Goal: Transaction & Acquisition: Purchase product/service

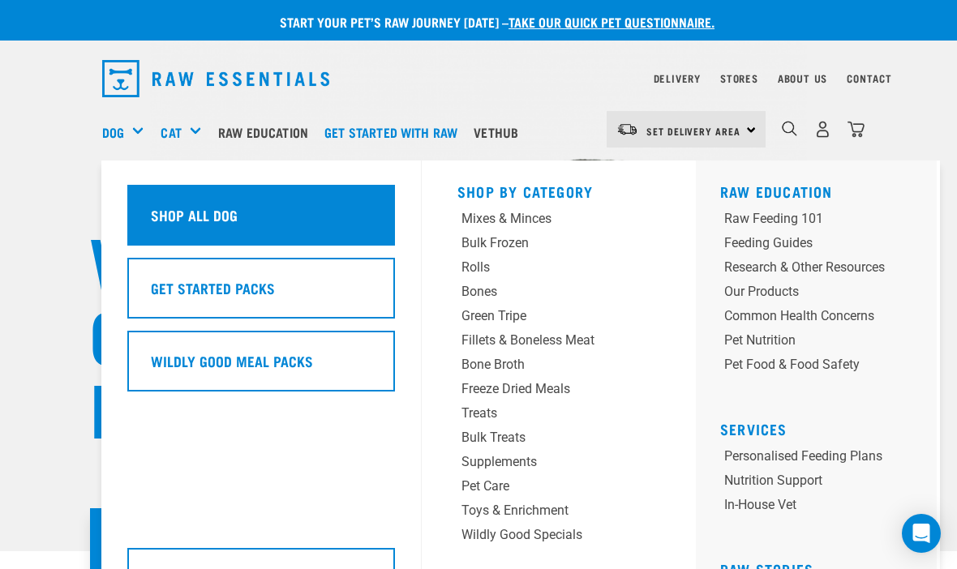
click at [233, 221] on h5 "Shop All Dog" at bounding box center [194, 214] width 87 height 21
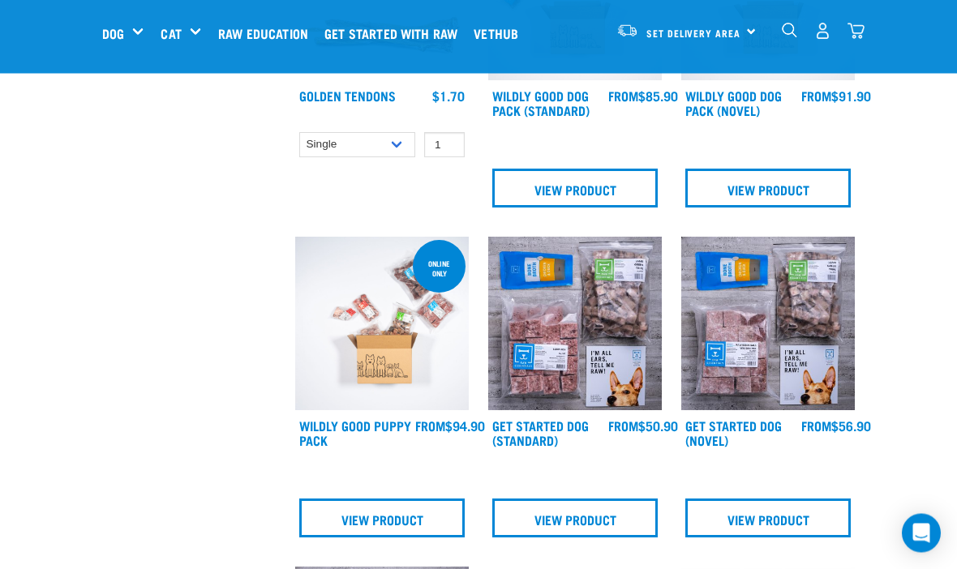
scroll to position [615, 0]
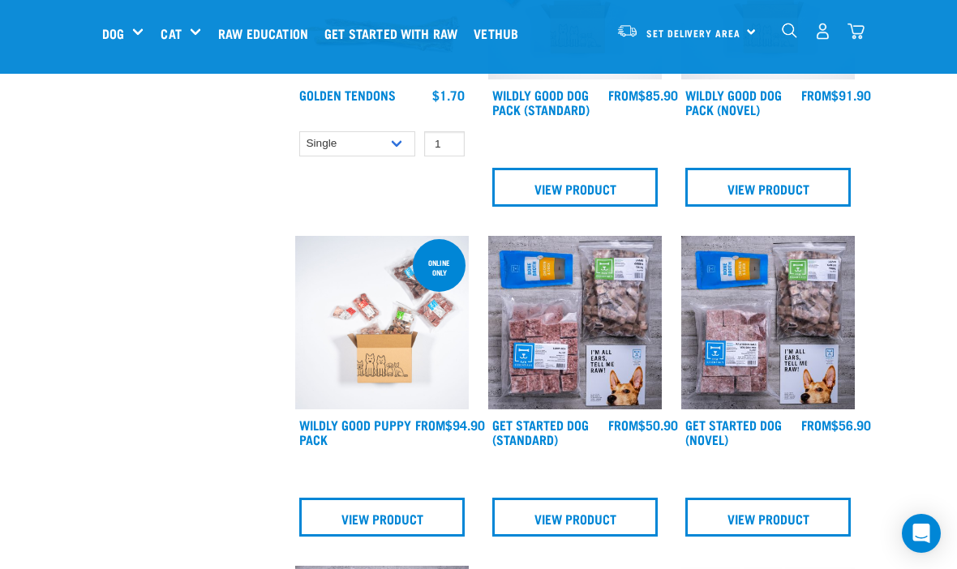
click at [770, 371] on img at bounding box center [768, 323] width 174 height 174
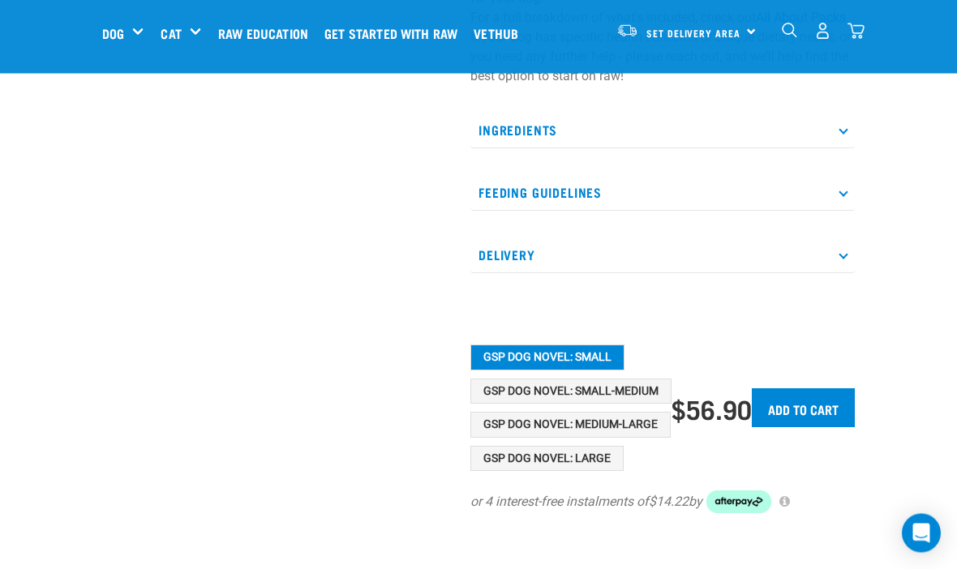
scroll to position [607, 0]
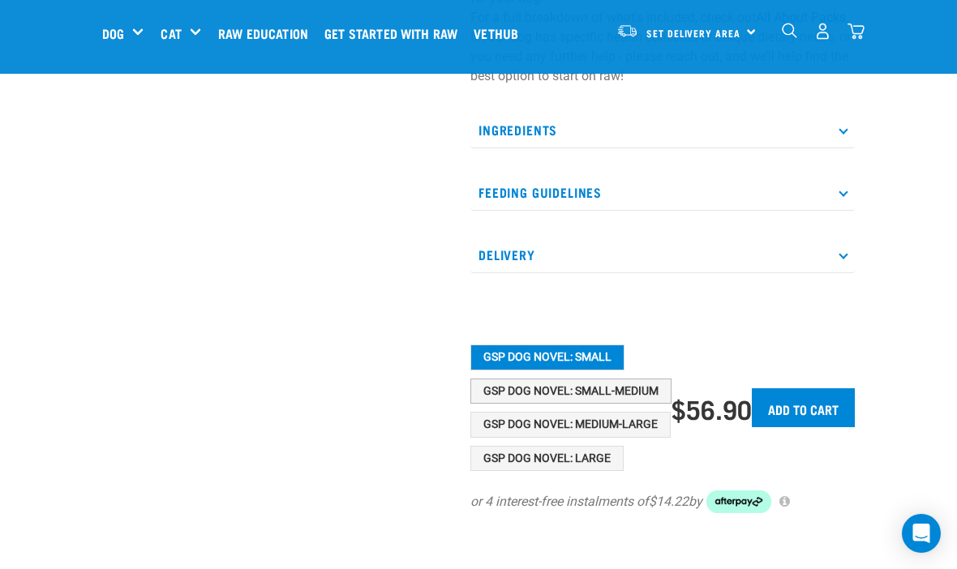
click at [616, 391] on button "GSP Dog Novel: Small-Medium" at bounding box center [570, 392] width 201 height 26
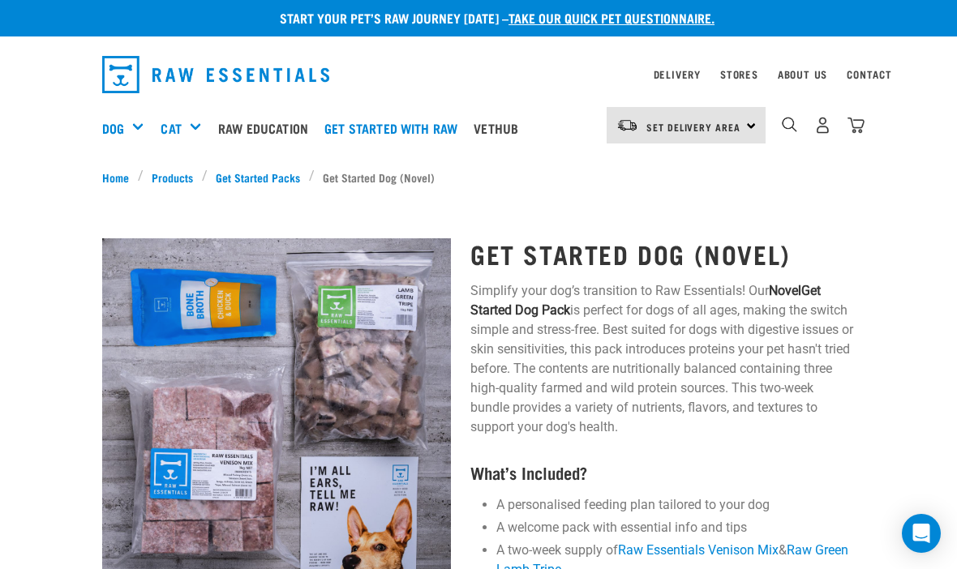
scroll to position [0, 0]
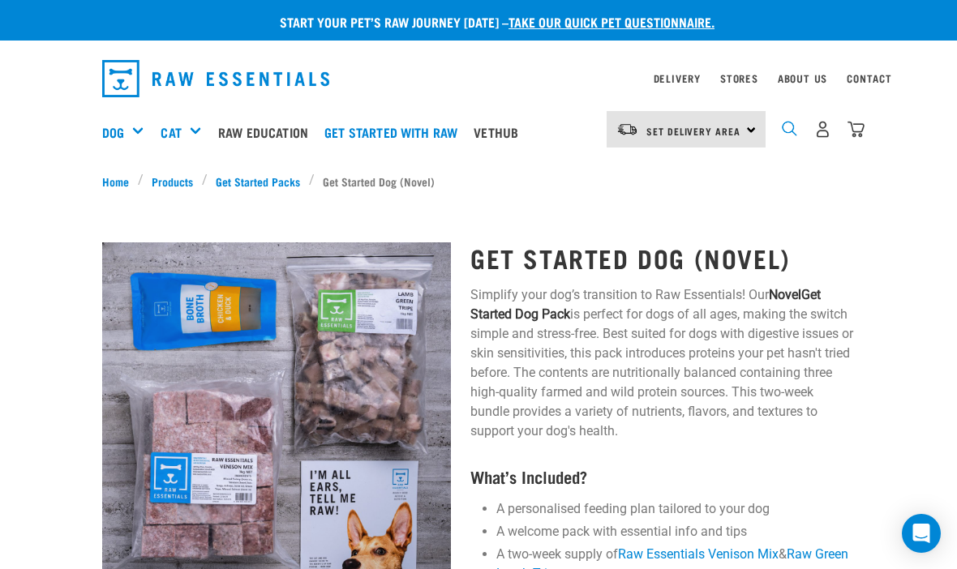
click at [783, 136] on img "dropdown navigation" at bounding box center [789, 128] width 15 height 15
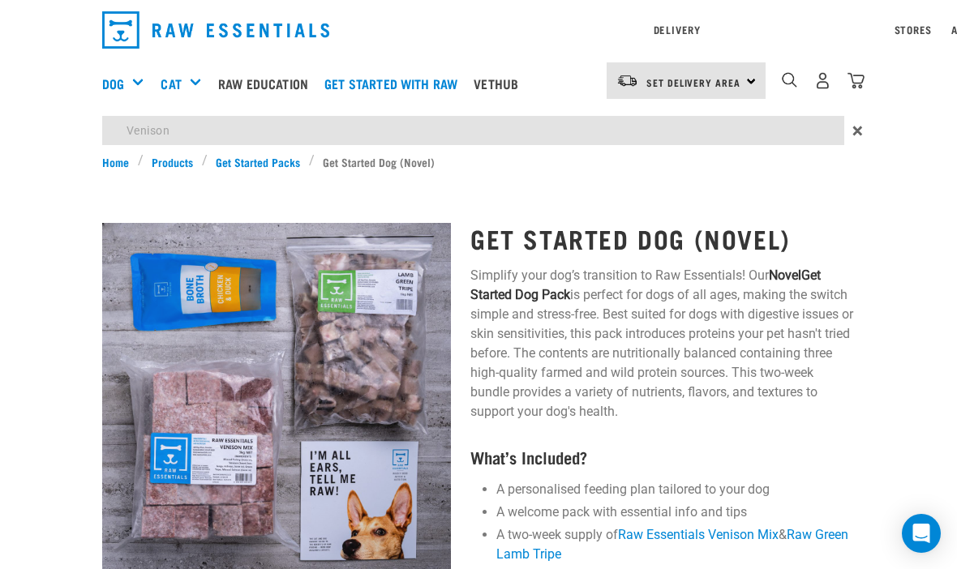
type input "Venison"
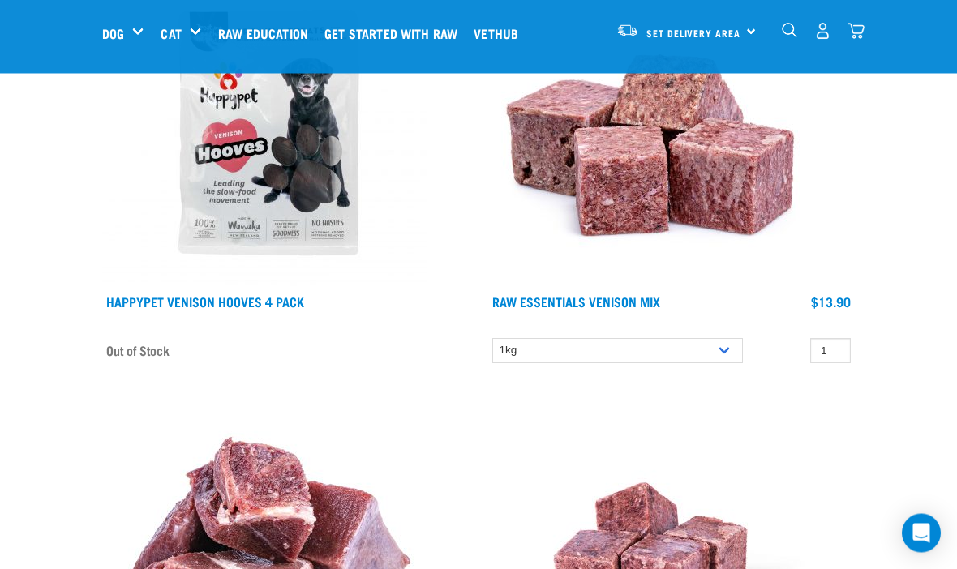
scroll to position [4587, 0]
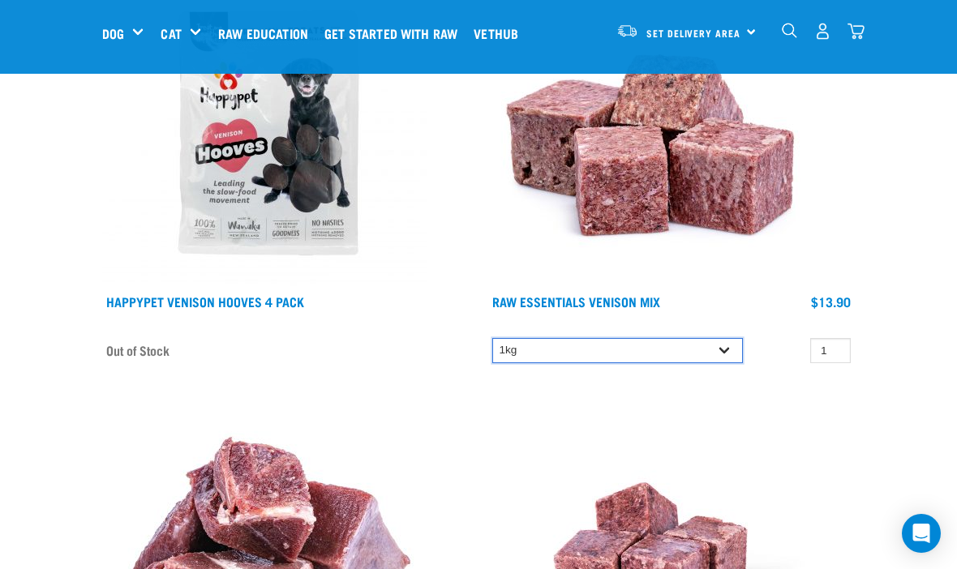
click at [740, 358] on select "1kg 3kg Bulk (20kg)" at bounding box center [617, 350] width 251 height 25
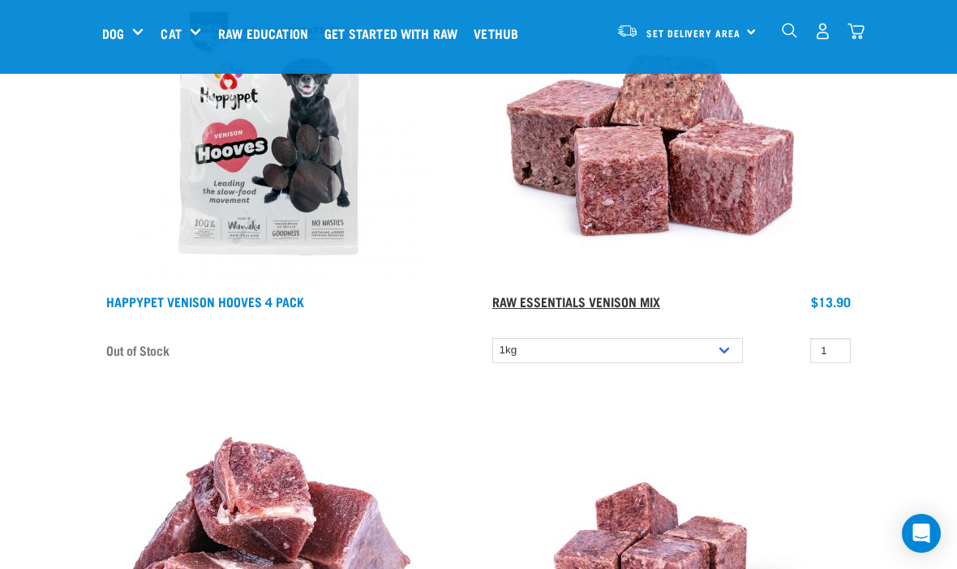
click at [638, 299] on link "Raw Essentials Venison Mix" at bounding box center [576, 301] width 168 height 7
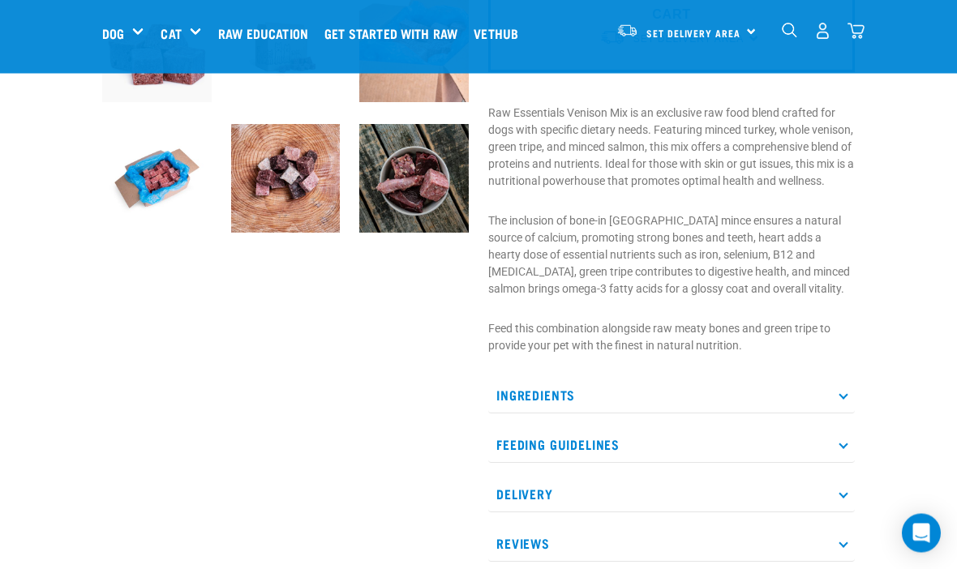
scroll to position [509, 0]
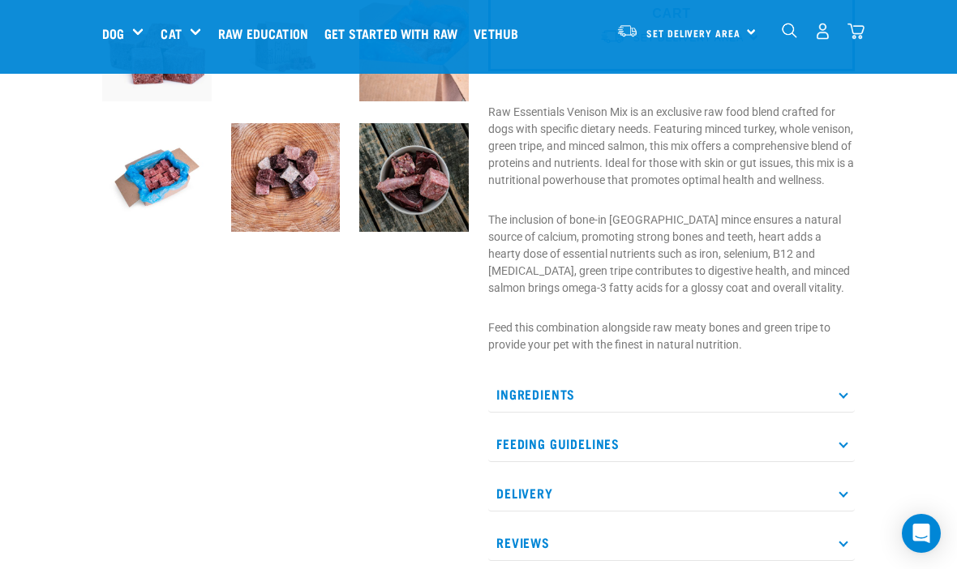
click at [840, 462] on p "Feeding Guidelines" at bounding box center [671, 444] width 366 height 36
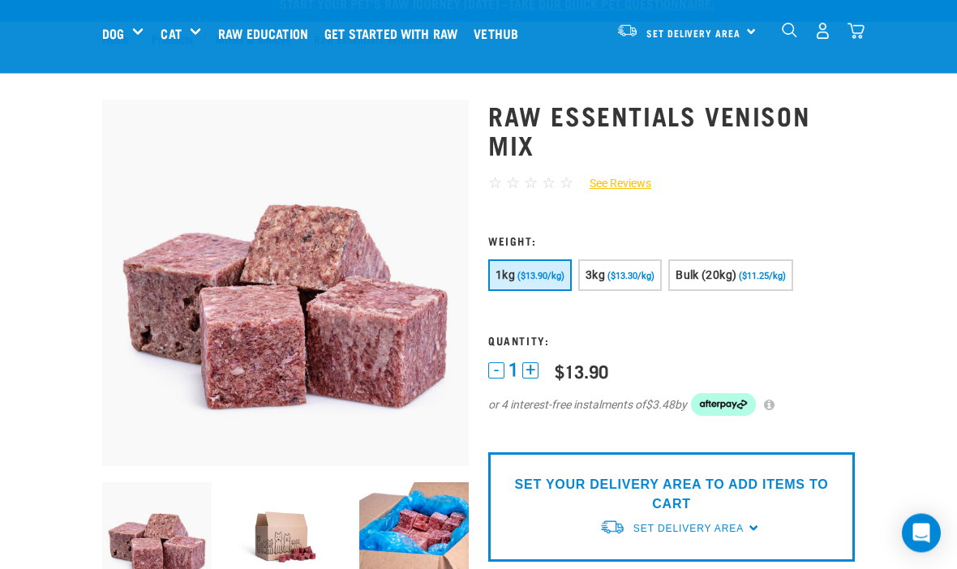
scroll to position [0, 0]
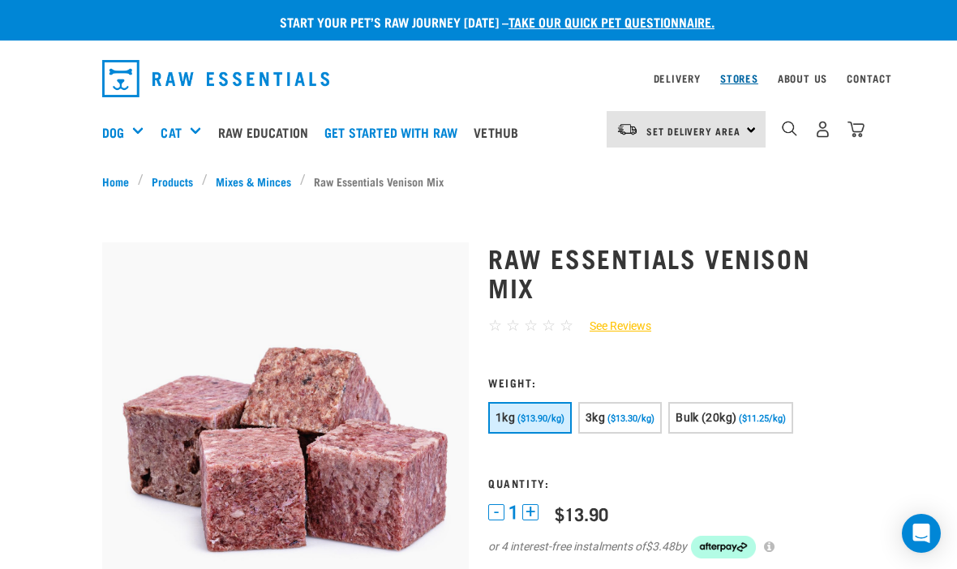
click at [739, 81] on link "Stores" at bounding box center [739, 78] width 38 height 6
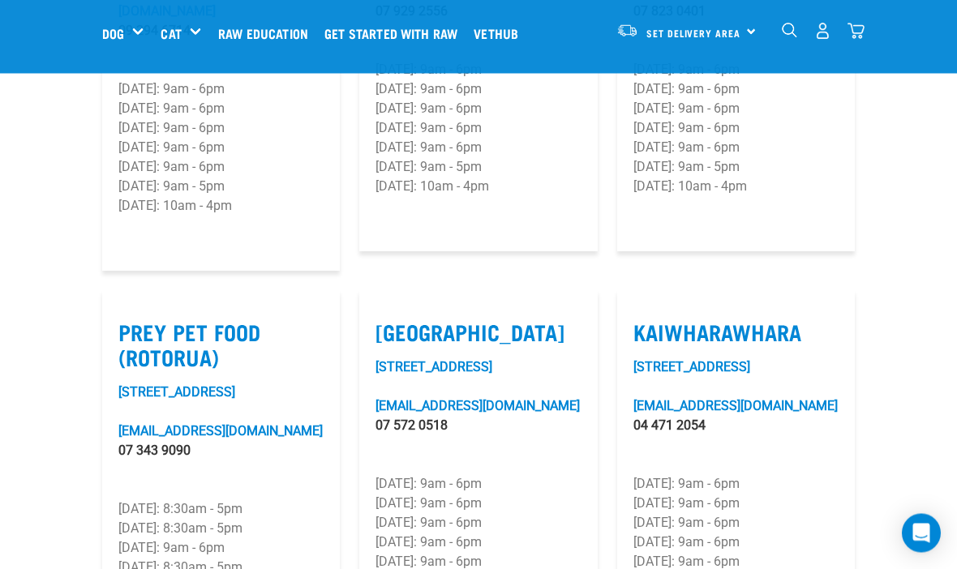
scroll to position [2001, 0]
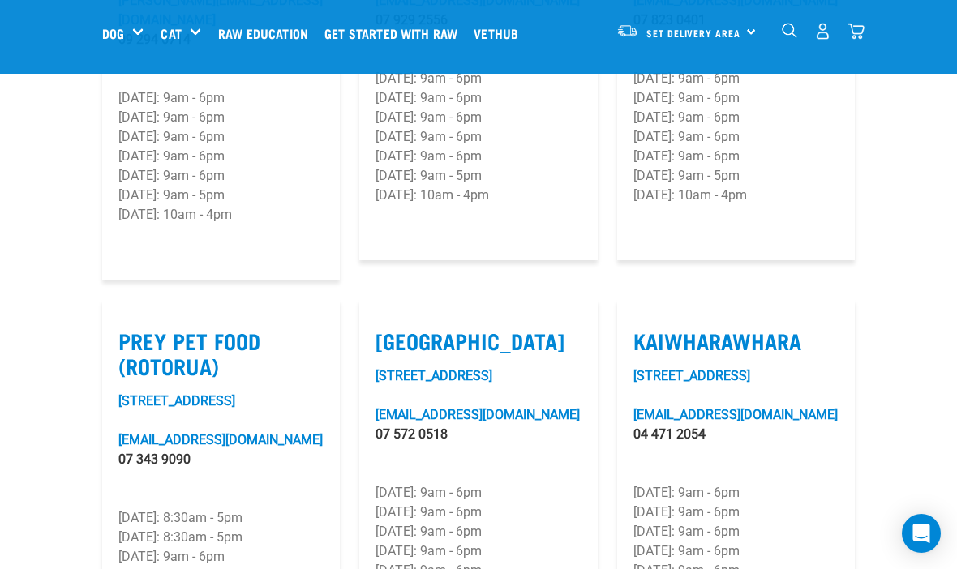
click at [784, 44] on div "0" at bounding box center [823, 31] width 84 height 36
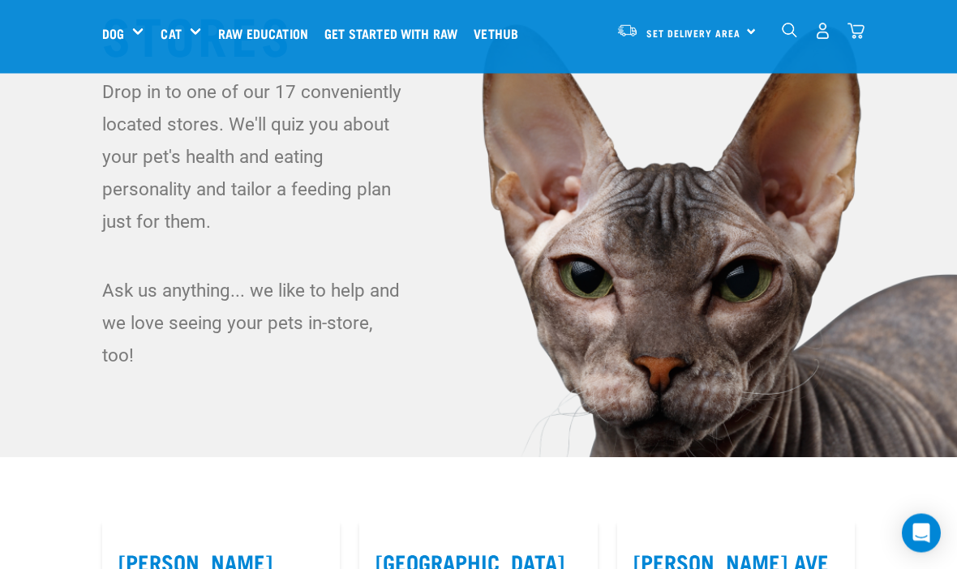
scroll to position [0, 0]
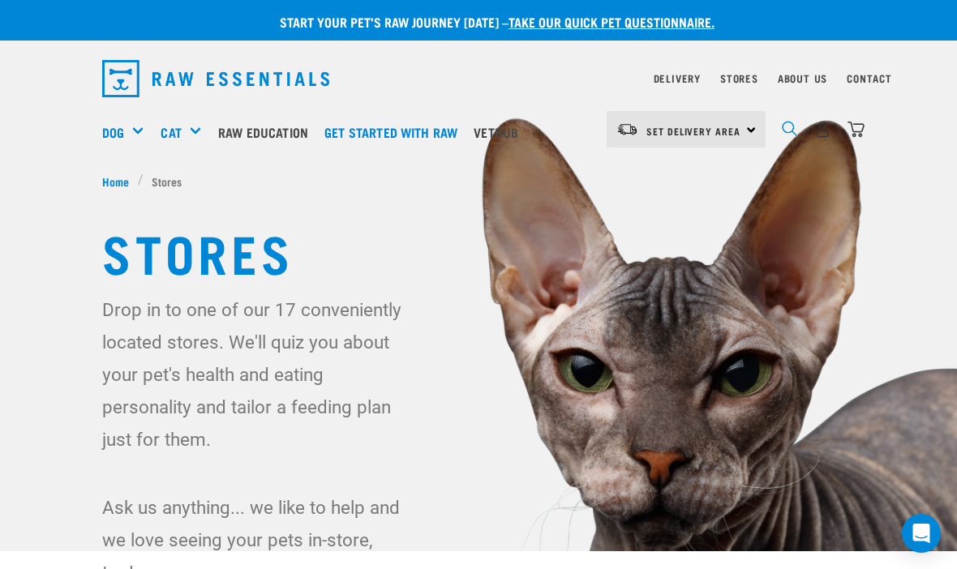
click at [791, 133] on img "dropdown navigation" at bounding box center [789, 128] width 15 height 15
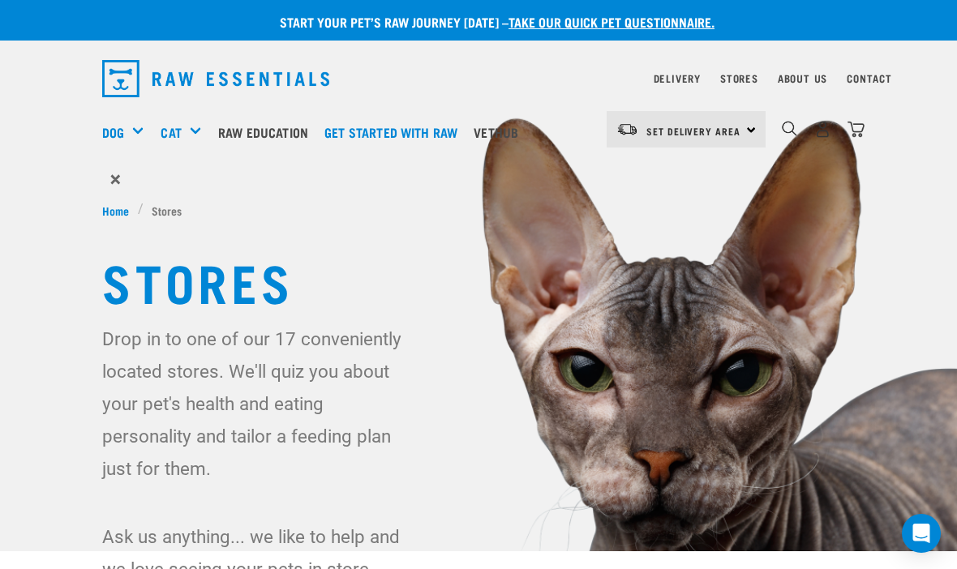
click at [114, 183] on span "×" at bounding box center [115, 179] width 11 height 29
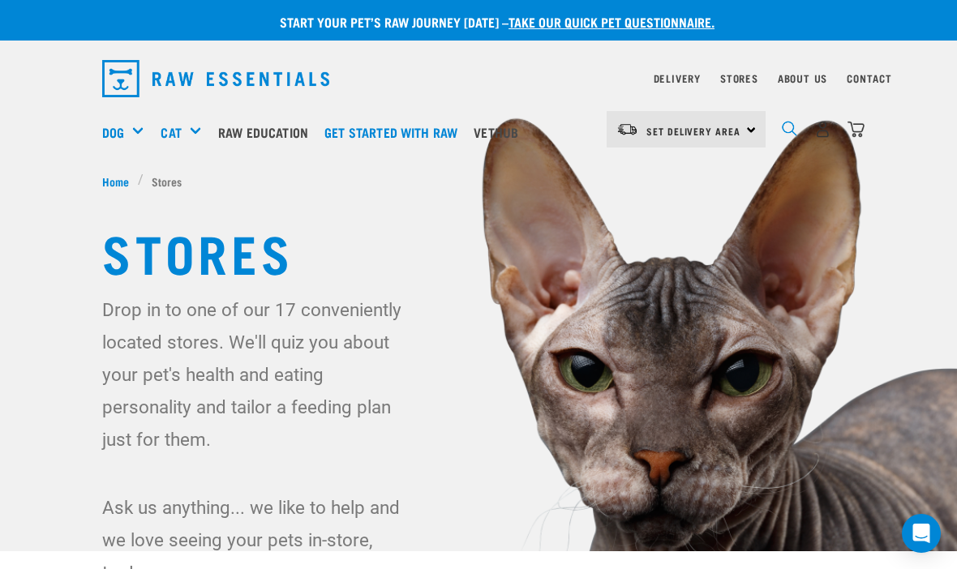
click at [785, 126] on img "dropdown navigation" at bounding box center [789, 128] width 15 height 15
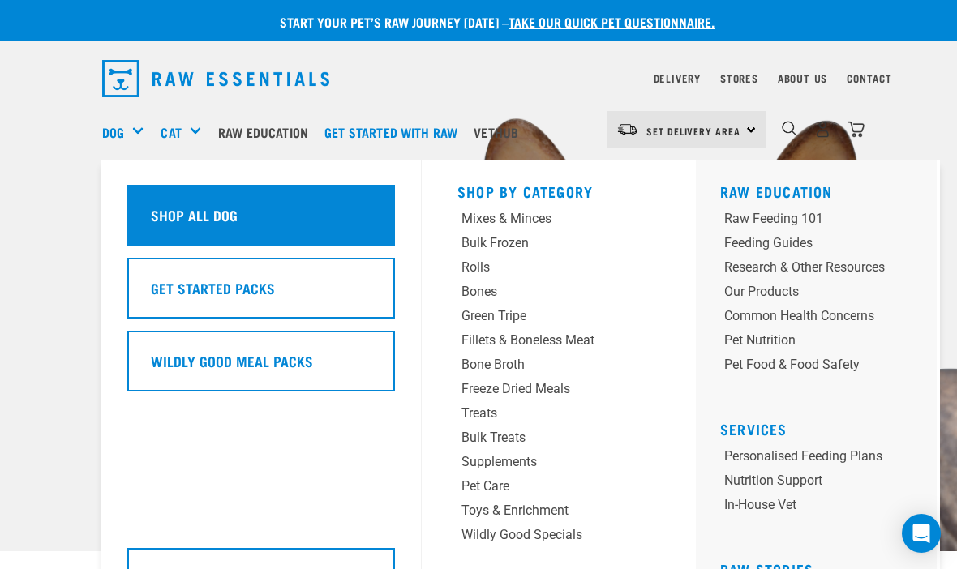
click at [202, 219] on h5 "Shop All Dog" at bounding box center [194, 214] width 87 height 21
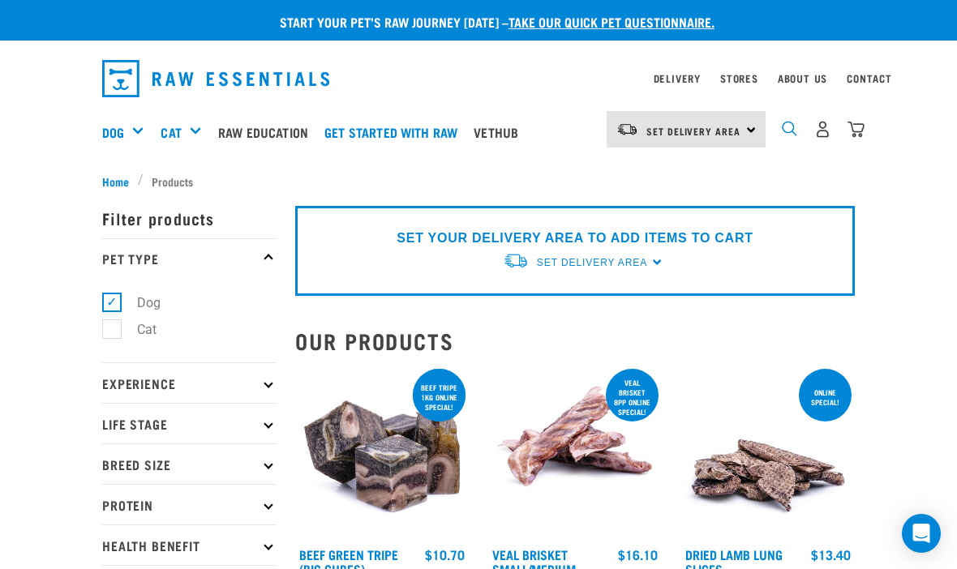
click at [784, 135] on img "dropdown navigation" at bounding box center [789, 128] width 15 height 15
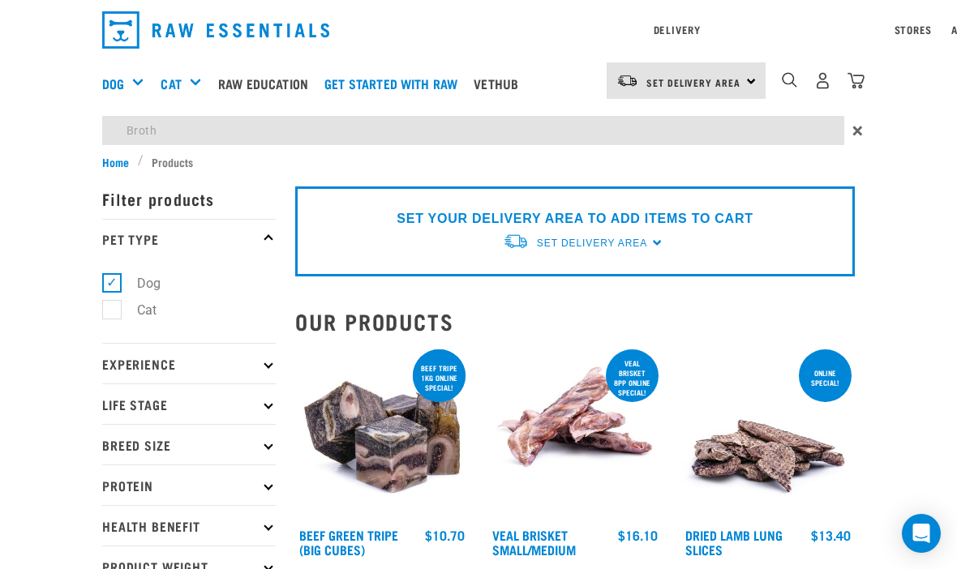
type input "Broth"
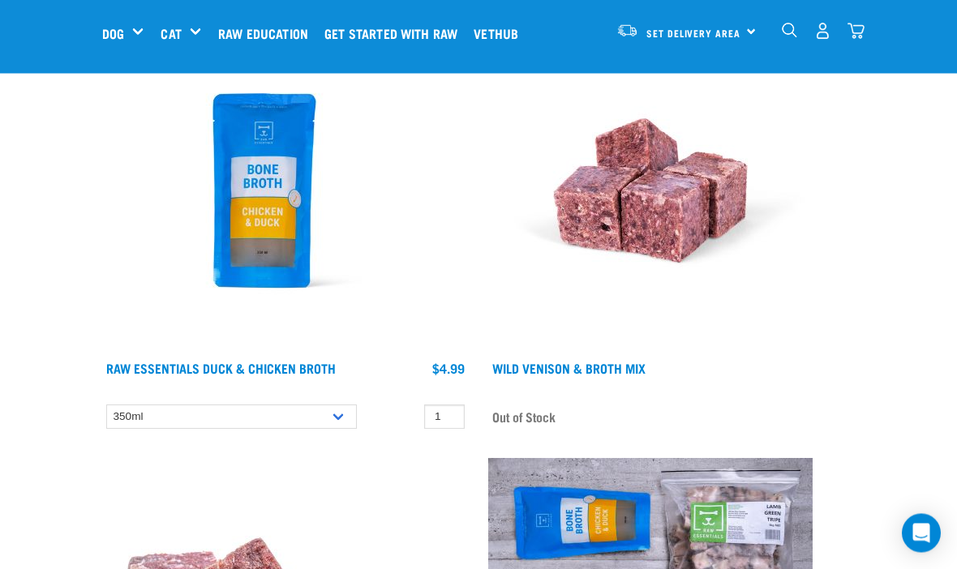
scroll to position [651, 0]
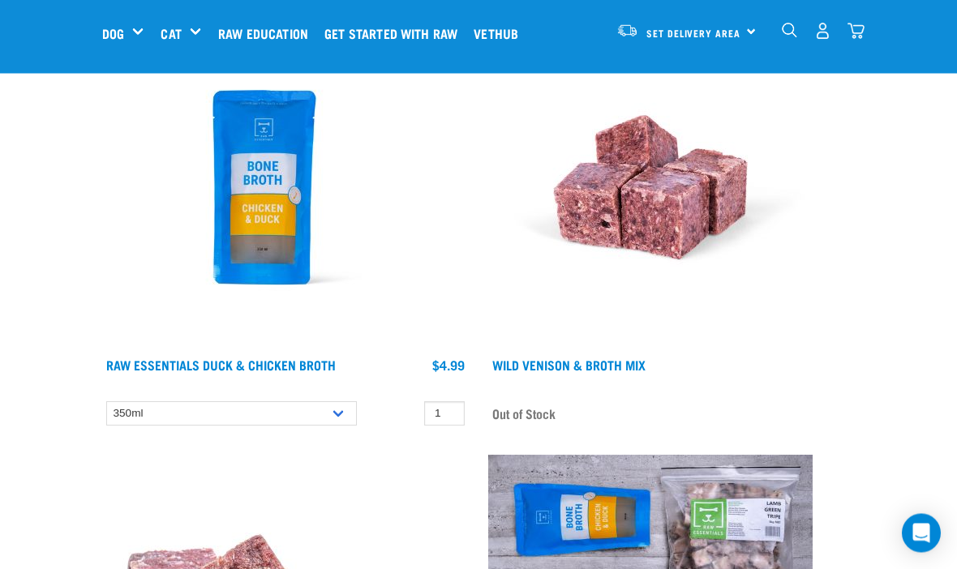
click at [274, 267] on img at bounding box center [264, 188] width 324 height 324
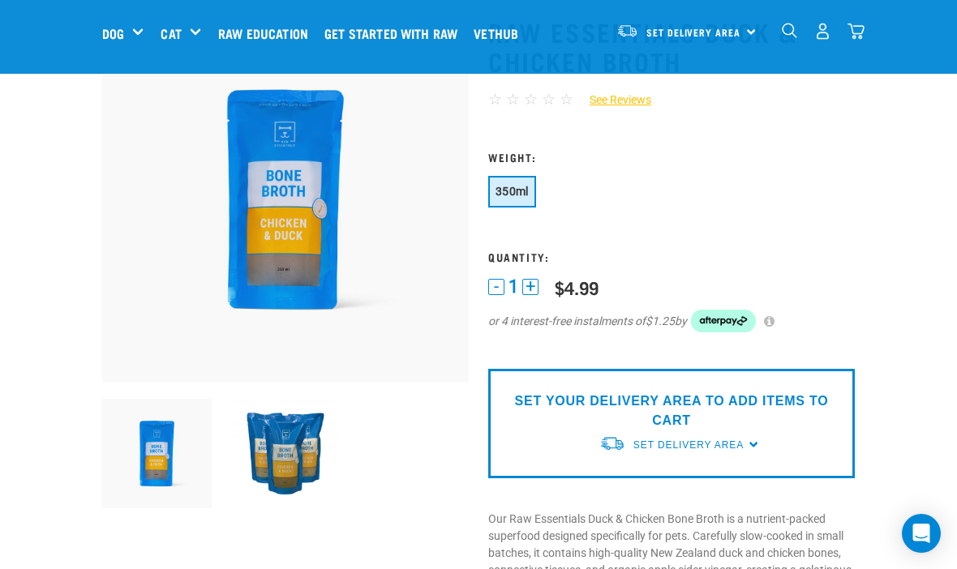
scroll to position [101, 0]
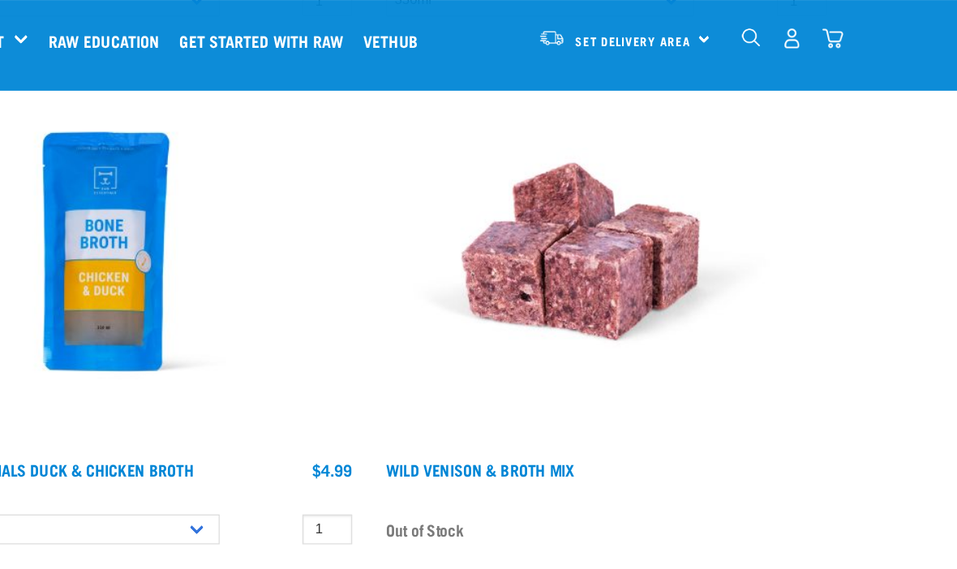
scroll to position [635, 0]
click at [782, 34] on img "dropdown navigation" at bounding box center [789, 30] width 15 height 15
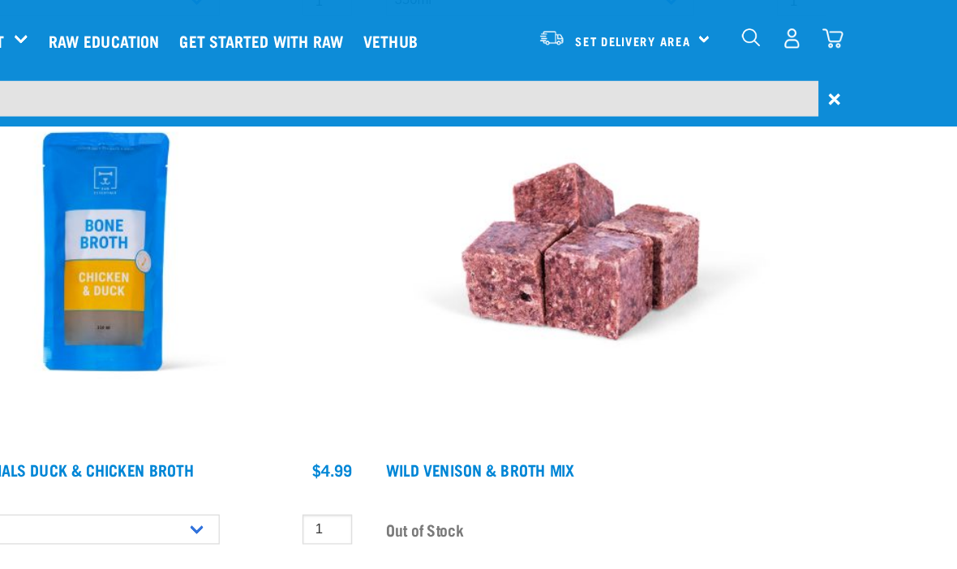
click at [289, 91] on input "search" at bounding box center [473, 80] width 742 height 29
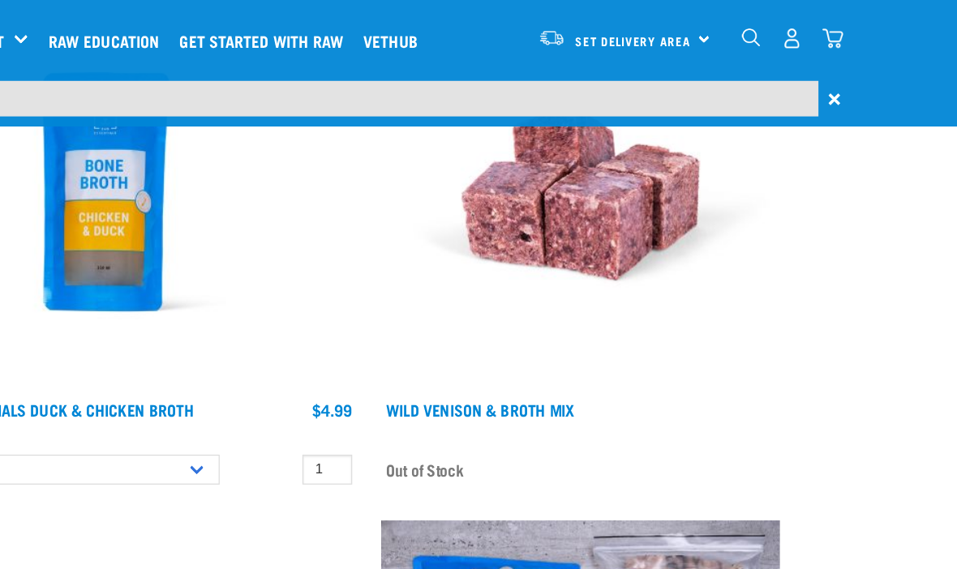
scroll to position [506, 0]
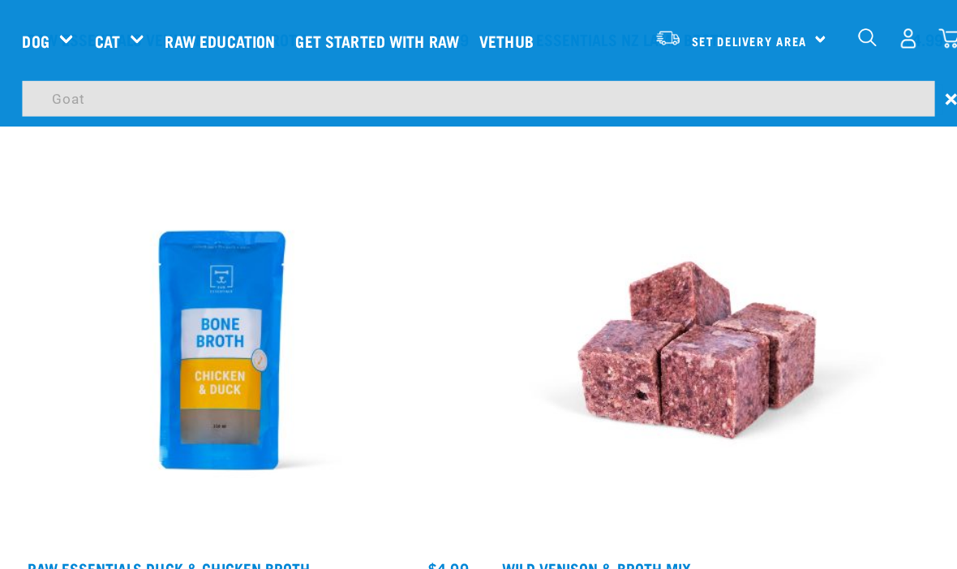
type input "Goat"
